Goal: Information Seeking & Learning: Learn about a topic

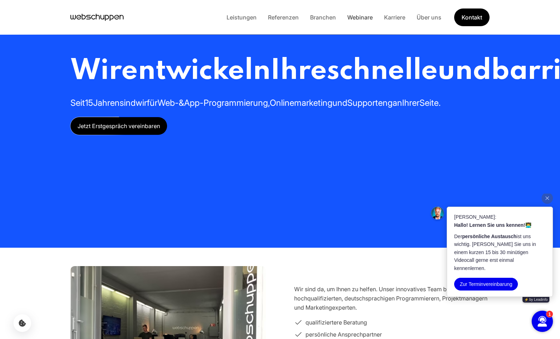
click at [364, 17] on link "Webinare" at bounding box center [360, 17] width 37 height 7
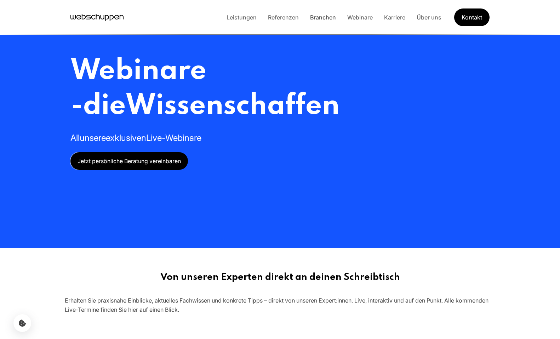
click at [326, 17] on link "Branchen" at bounding box center [322, 17] width 37 height 7
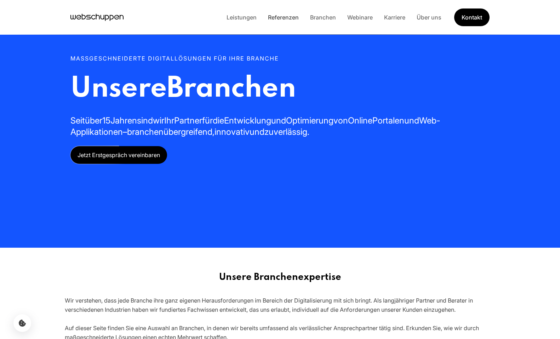
click at [283, 17] on link "Referenzen" at bounding box center [283, 17] width 42 height 7
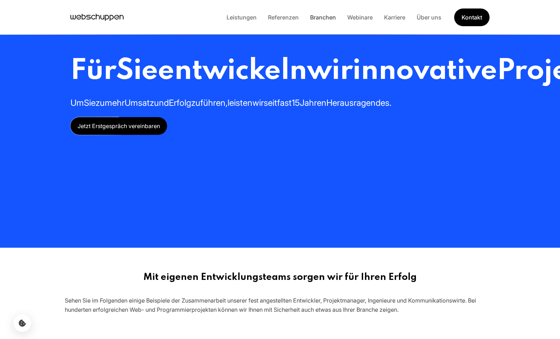
click at [323, 20] on link "Branchen" at bounding box center [322, 17] width 37 height 7
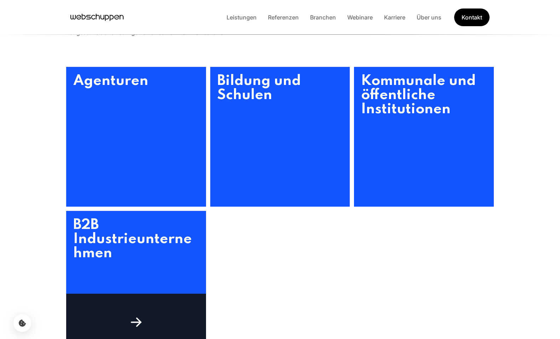
scroll to position [295, 0]
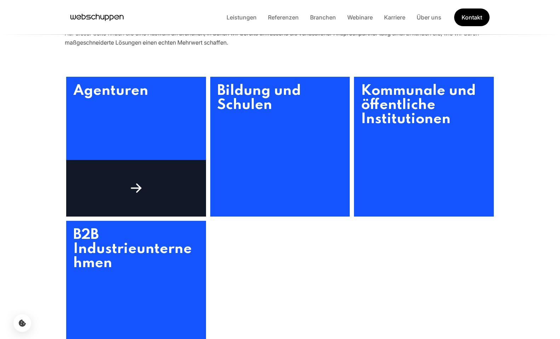
click at [148, 176] on div at bounding box center [136, 188] width 140 height 57
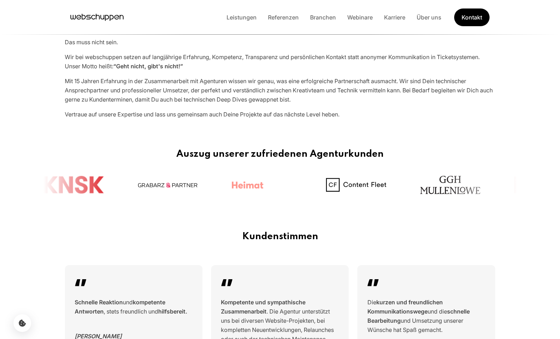
scroll to position [429, 0]
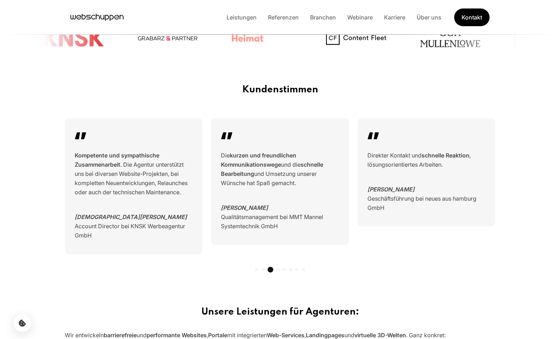
click at [271, 269] on span at bounding box center [271, 270] width 6 height 6
click at [286, 270] on div at bounding box center [280, 270] width 430 height 6
click at [284, 270] on span at bounding box center [284, 270] width 4 height 4
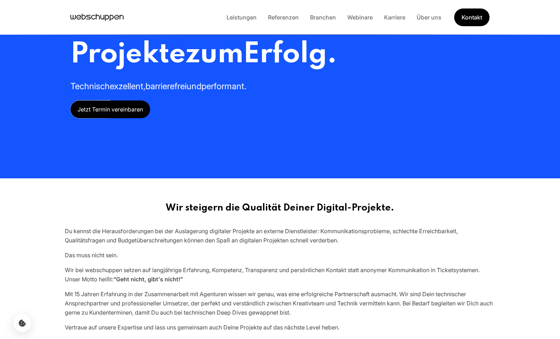
scroll to position [0, 0]
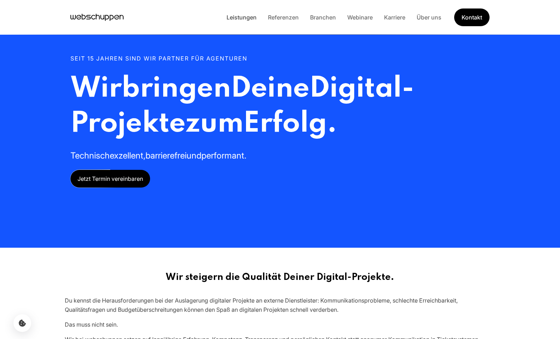
click at [247, 19] on link "Leistungen" at bounding box center [241, 17] width 41 height 7
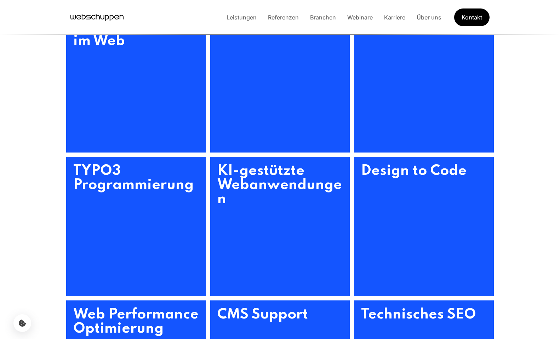
scroll to position [342, 0]
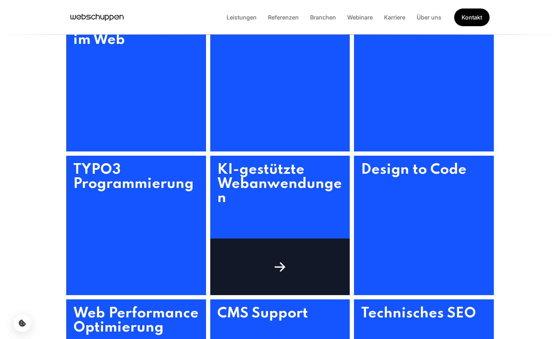
click at [274, 179] on h3 "KI-gestützte Webanwendungen" at bounding box center [280, 226] width 140 height 140
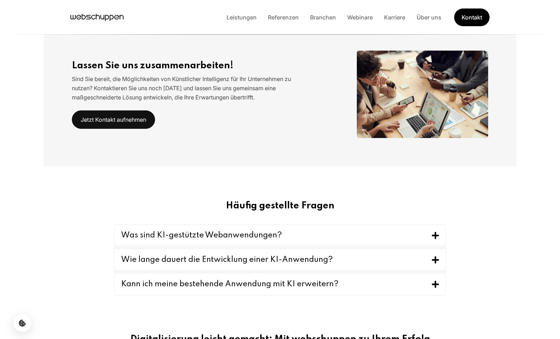
scroll to position [1056, 0]
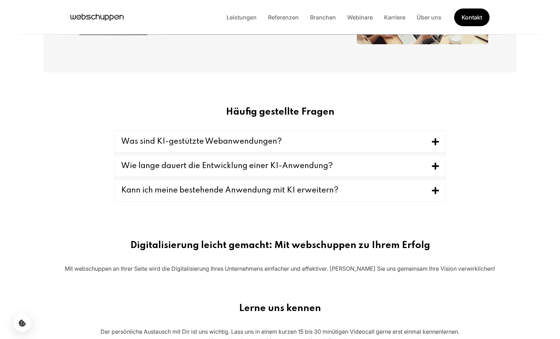
click at [318, 144] on button "Was sind KI-gestützte Webanwendungen?" at bounding box center [280, 141] width 331 height 21
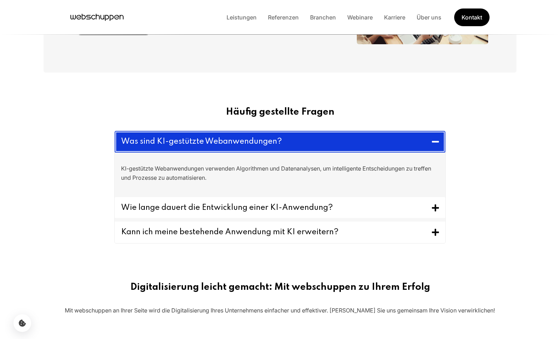
click at [318, 144] on button "Was sind KI-gestützte Webanwendungen?" at bounding box center [280, 142] width 331 height 22
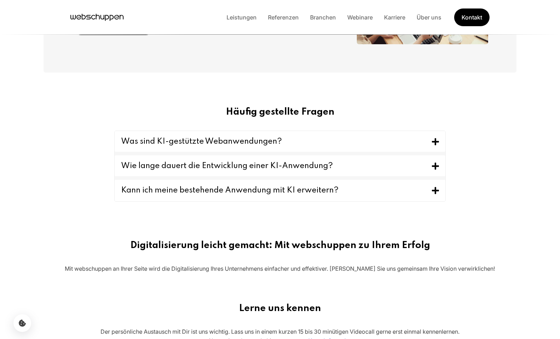
click at [314, 165] on button "Wie lange dauert die Entwicklung einer KI-Anwendung?" at bounding box center [280, 165] width 331 height 21
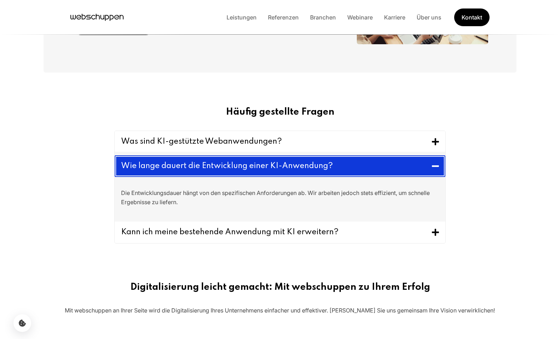
click at [314, 165] on button "Wie lange dauert die Entwicklung einer KI-Anwendung?" at bounding box center [280, 166] width 331 height 22
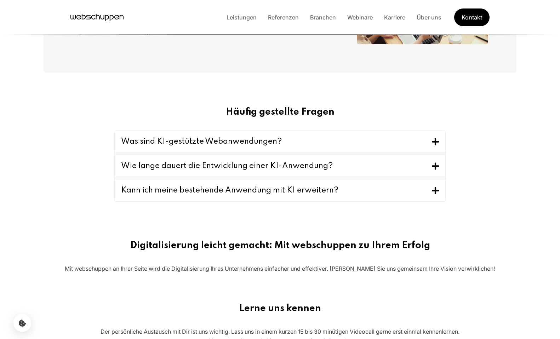
click at [272, 142] on button "Was sind KI-gestützte Webanwendungen?" at bounding box center [280, 141] width 331 height 21
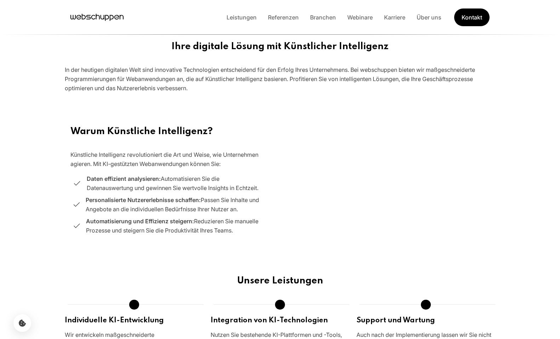
scroll to position [0, 0]
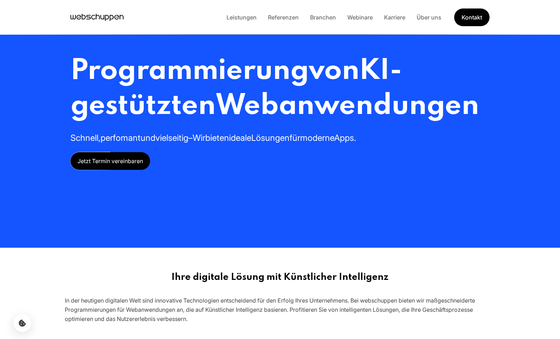
click at [106, 16] on icon "Hauptseite besuchen" at bounding box center [107, 18] width 4 height 6
